Goal: Navigation & Orientation: Find specific page/section

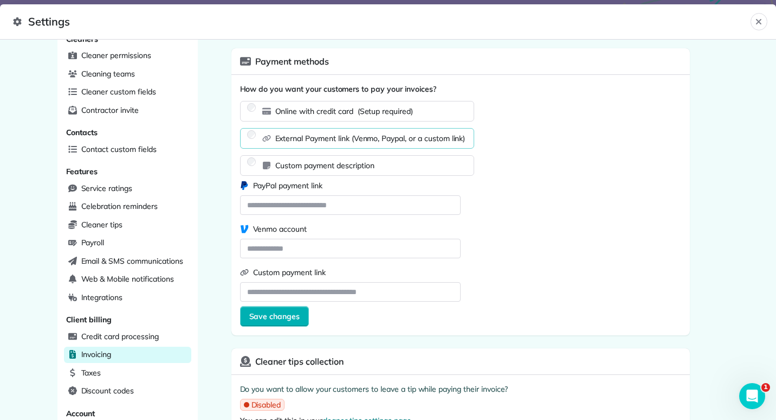
scroll to position [274, 0]
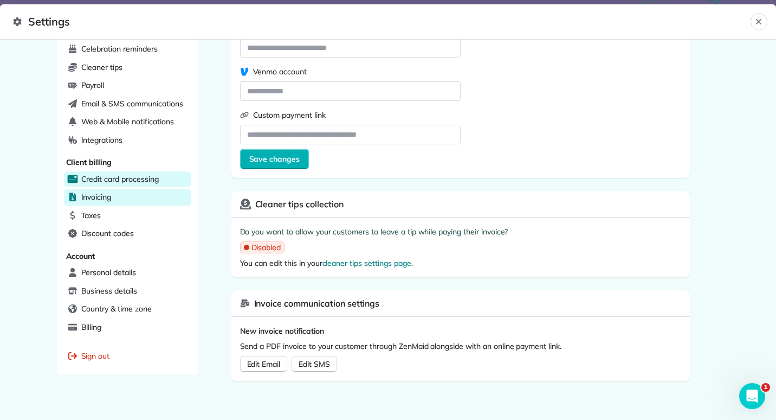
click at [134, 173] on span "Credit card processing" at bounding box center [120, 178] width 78 height 11
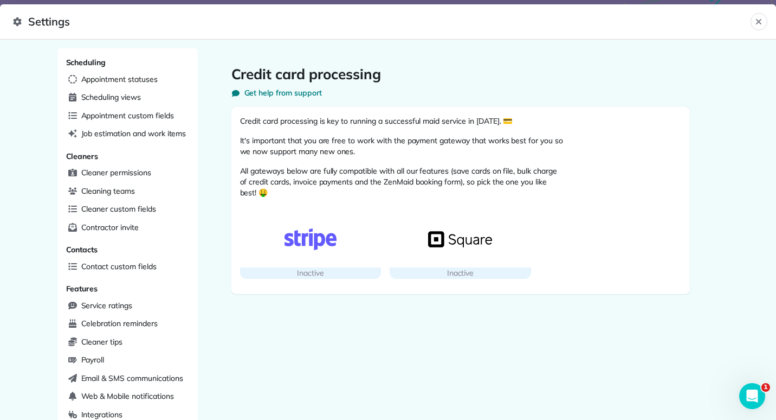
click at [484, 270] on div "Inactive" at bounding box center [460, 272] width 141 height 11
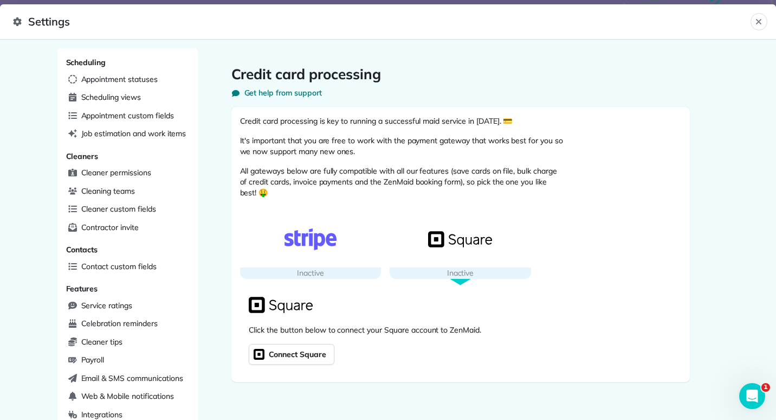
click at [300, 349] on span "Connect Square" at bounding box center [297, 353] width 60 height 15
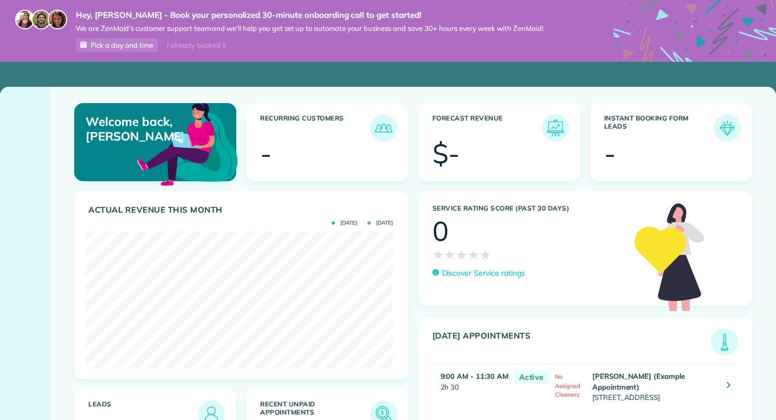
scroll to position [541989, 541818]
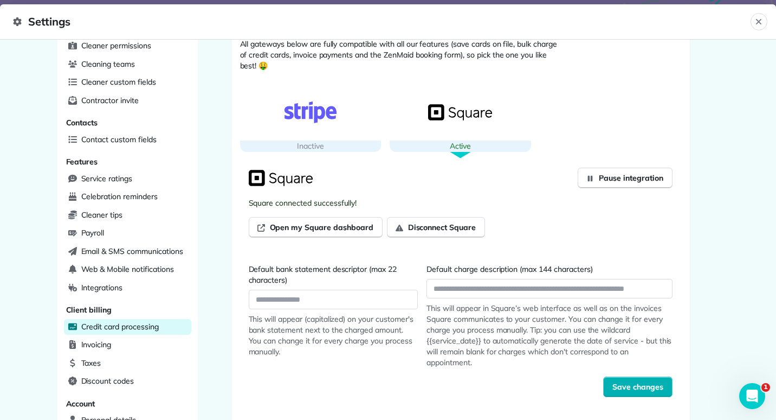
scroll to position [146, 0]
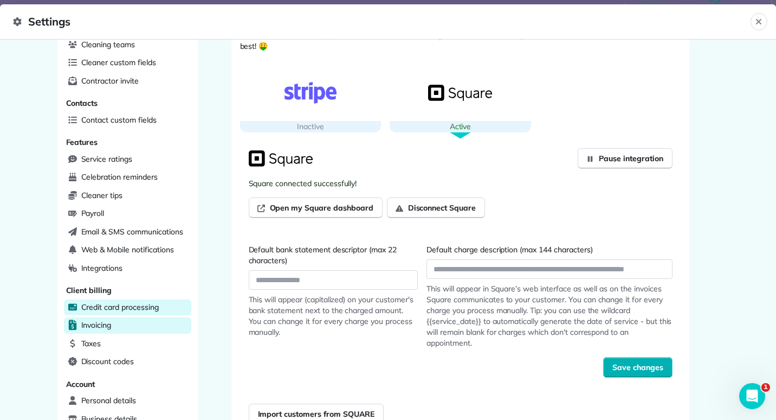
click at [92, 319] on span "Invoicing" at bounding box center [96, 324] width 30 height 11
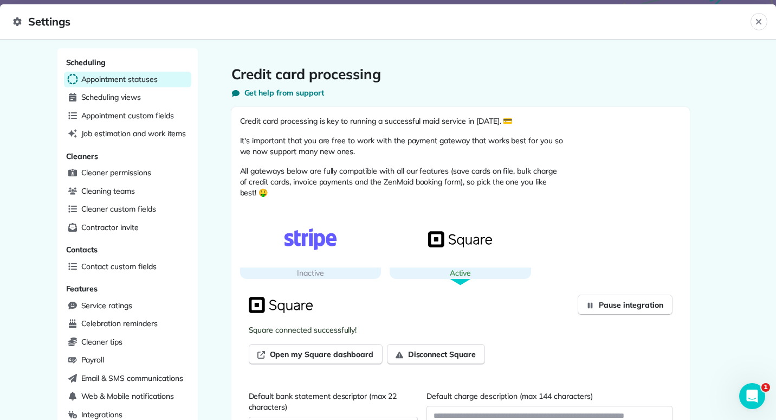
click at [81, 80] on span "Appointment statuses" at bounding box center [119, 79] width 76 height 11
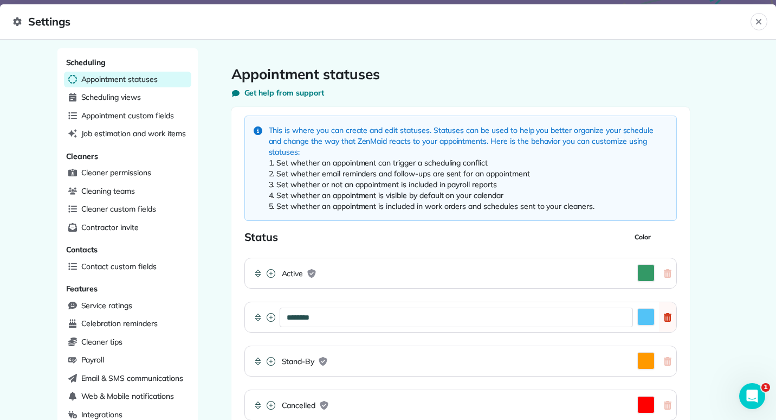
click at [81, 80] on span "Appointment statuses" at bounding box center [119, 79] width 76 height 11
